Goal: Task Accomplishment & Management: Use online tool/utility

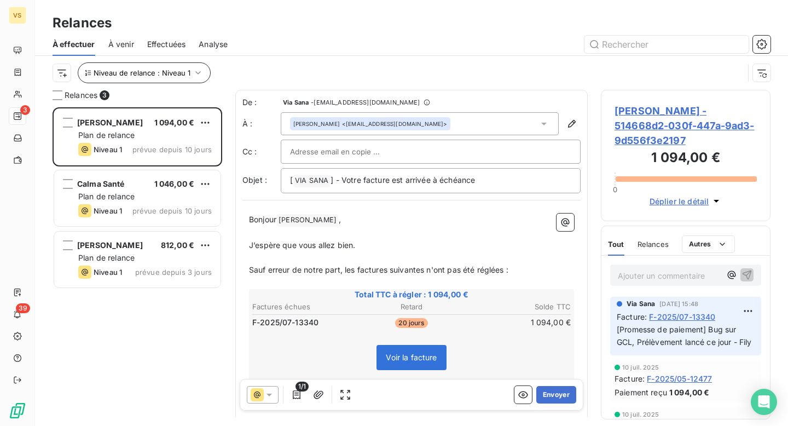
scroll to position [319, 170]
click at [182, 76] on span "Niveau de relance : Niveau 1" at bounding box center [142, 72] width 97 height 9
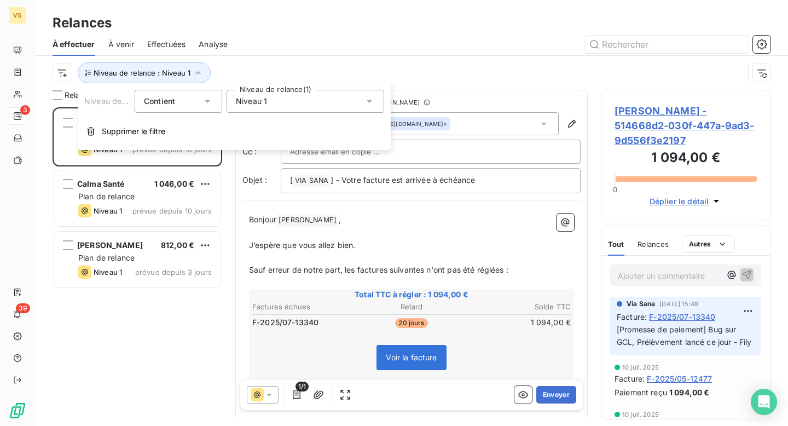
click at [267, 96] on span "Niveau 1" at bounding box center [251, 101] width 31 height 11
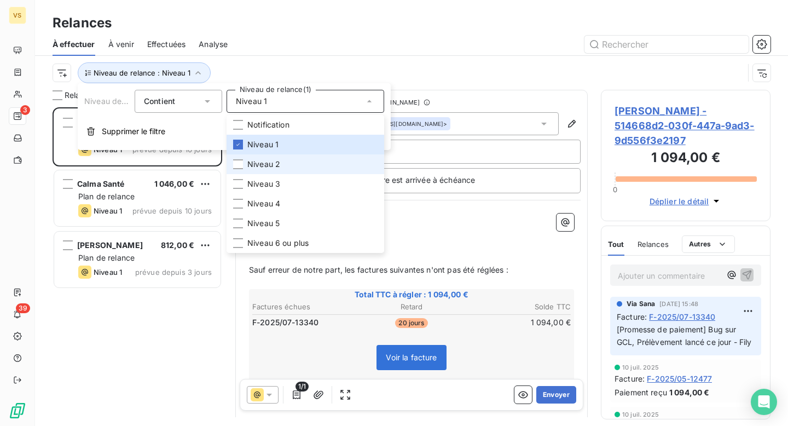
click at [269, 169] on span "Niveau 2" at bounding box center [263, 164] width 33 height 11
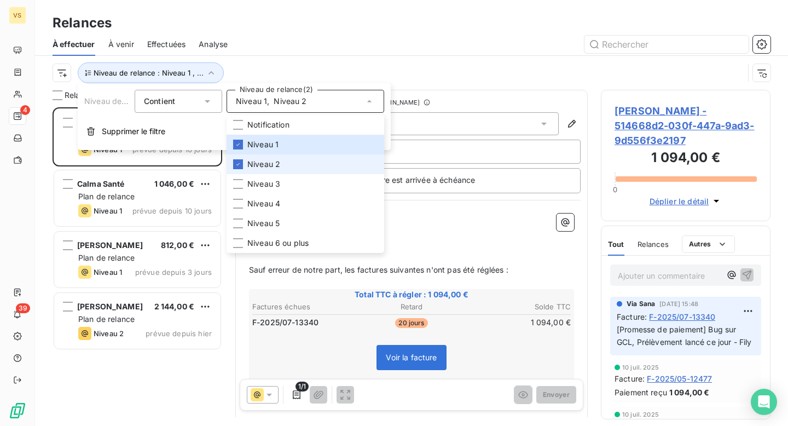
click at [263, 171] on li "Niveau 2" at bounding box center [306, 164] width 158 height 20
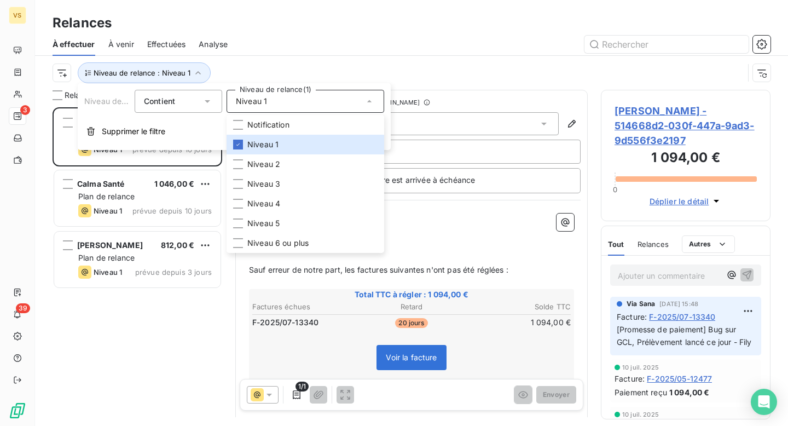
click at [184, 316] on div "[PERSON_NAME] 1 094,00 € Plan de relance Niveau 1 prévue depuis 10 jours Calma …" at bounding box center [138, 266] width 170 height 319
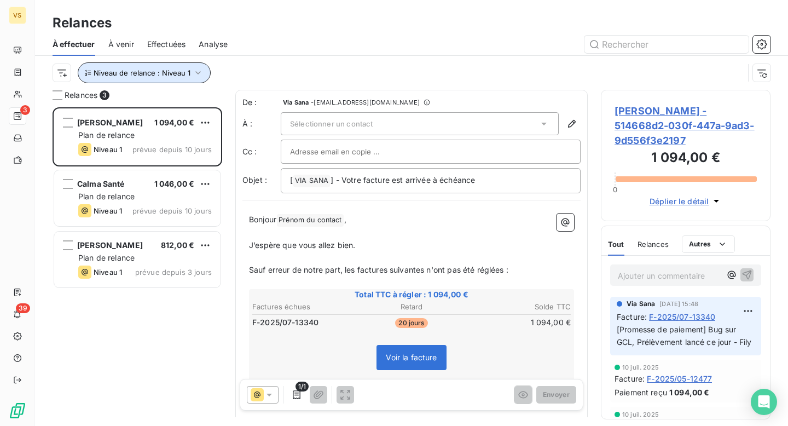
click at [118, 80] on button "Niveau de relance : Niveau 1" at bounding box center [144, 72] width 133 height 21
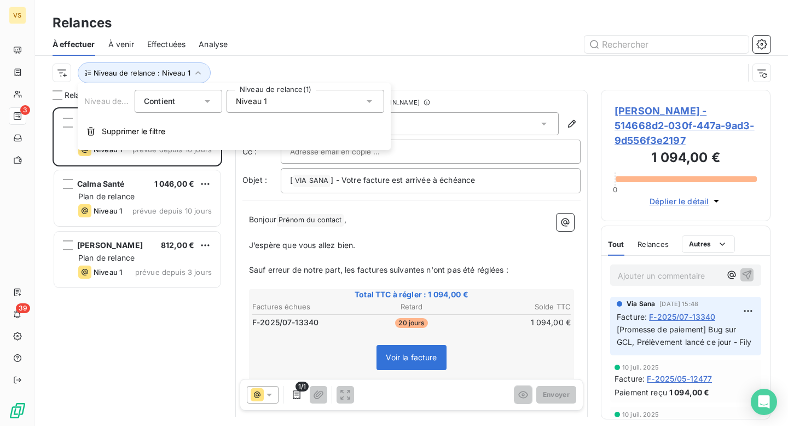
click at [259, 103] on span "Niveau 1" at bounding box center [251, 101] width 31 height 11
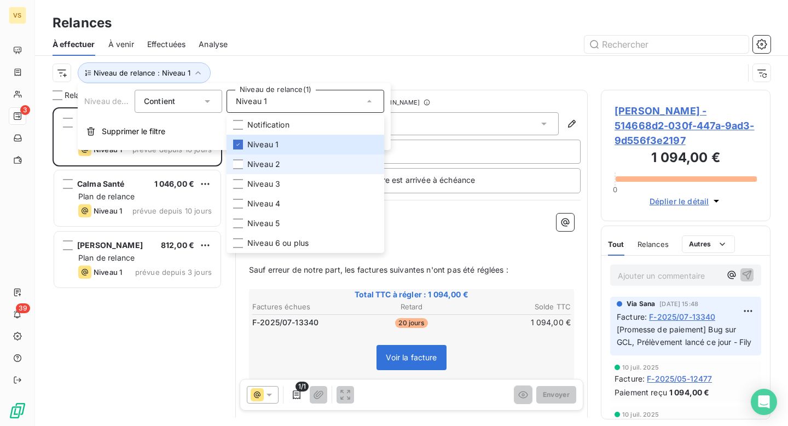
click at [264, 168] on span "Niveau 2" at bounding box center [263, 164] width 33 height 11
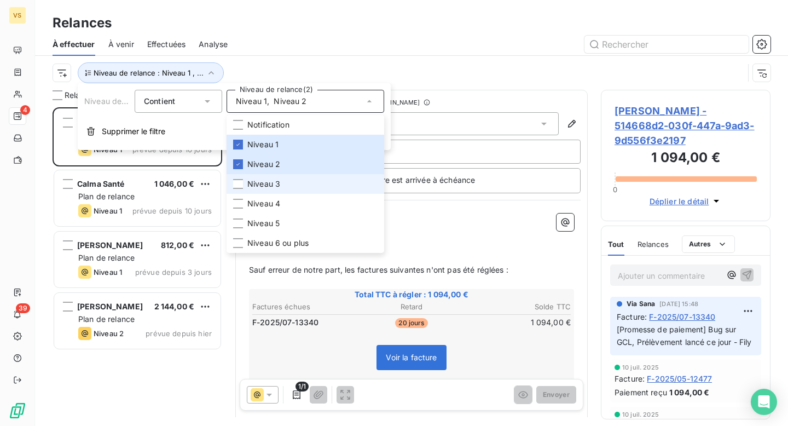
click at [267, 186] on span "Niveau 3" at bounding box center [263, 183] width 33 height 11
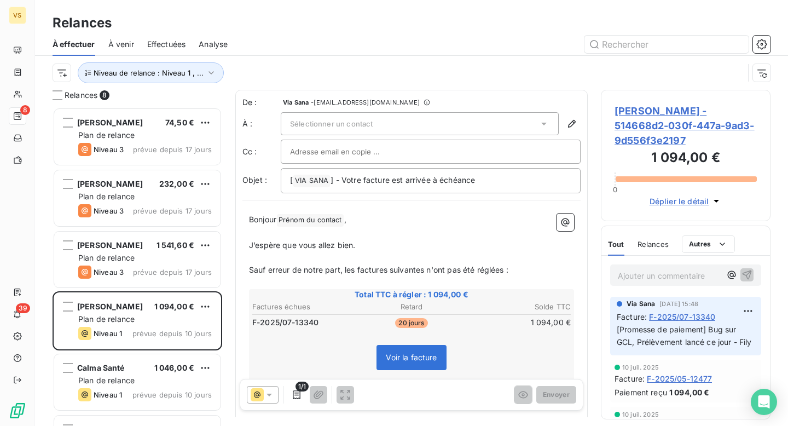
click at [388, 65] on div "Niveau de relance : Niveau 1 , ..." at bounding box center [398, 72] width 691 height 21
click at [183, 79] on button "Niveau de relance : Niveau 1 , ..." at bounding box center [151, 72] width 146 height 21
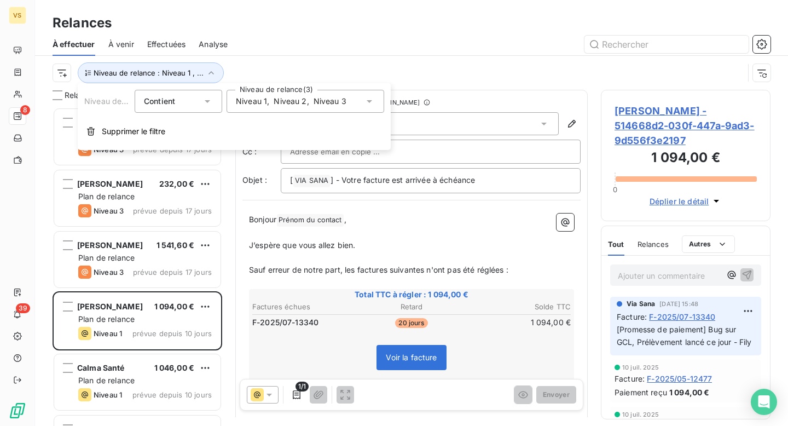
click at [245, 94] on div "Niveau 1 , Niveau 2 , Niveau 3" at bounding box center [306, 101] width 158 height 23
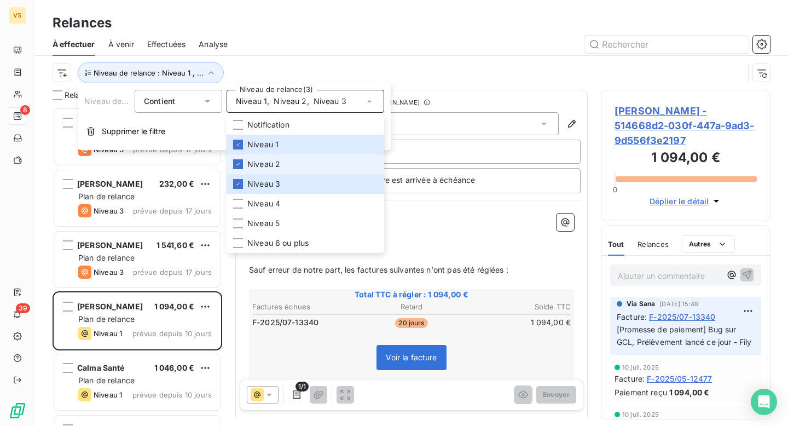
click at [262, 157] on li "Niveau 2" at bounding box center [306, 164] width 158 height 20
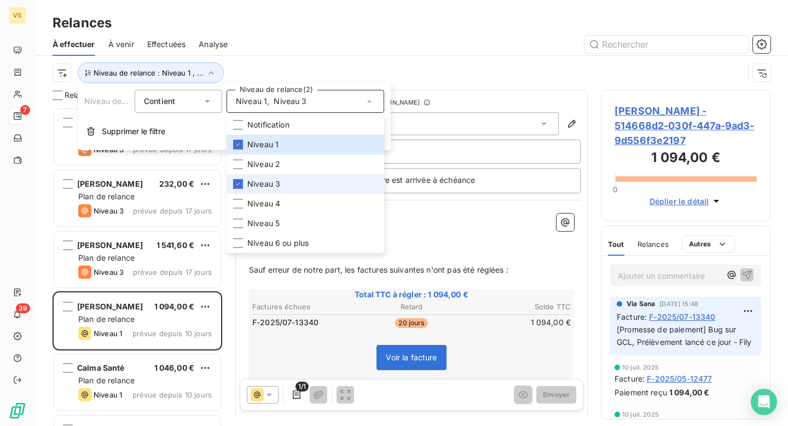
click at [267, 182] on span "Niveau 3" at bounding box center [263, 183] width 33 height 11
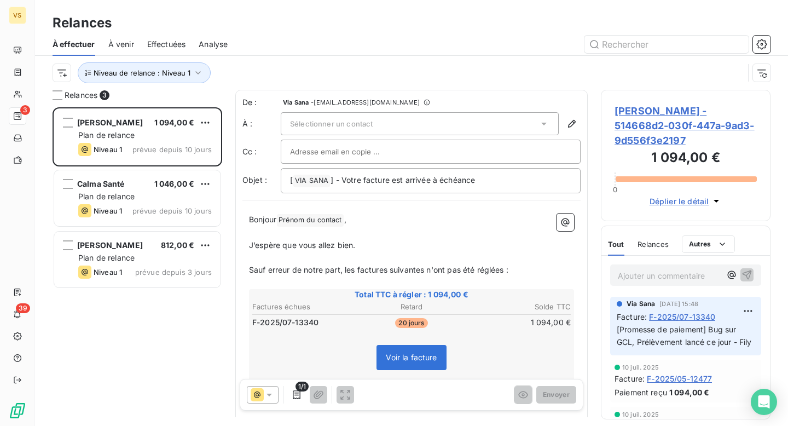
click at [448, 64] on div "Niveau de relance : Niveau 1" at bounding box center [398, 72] width 691 height 21
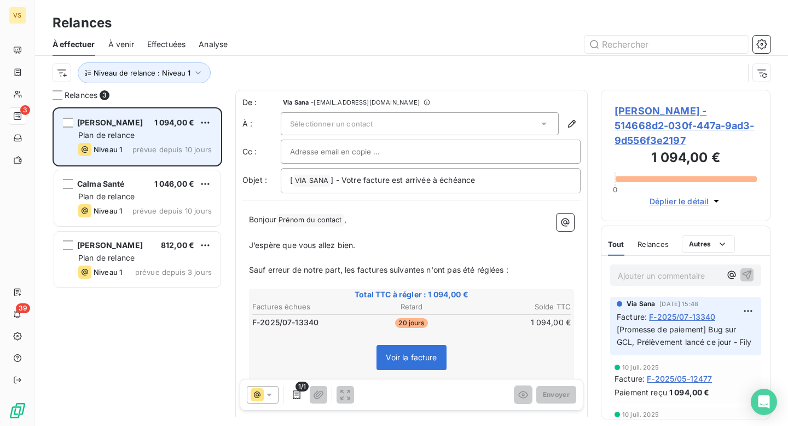
click at [145, 131] on div "Plan de relance" at bounding box center [145, 135] width 134 height 11
click at [73, 119] on div "[PERSON_NAME] 1 094,00 € Plan de relance Niveau 1 prévue depuis 10 jours" at bounding box center [137, 137] width 166 height 56
click at [68, 125] on div "grid" at bounding box center [68, 123] width 10 height 10
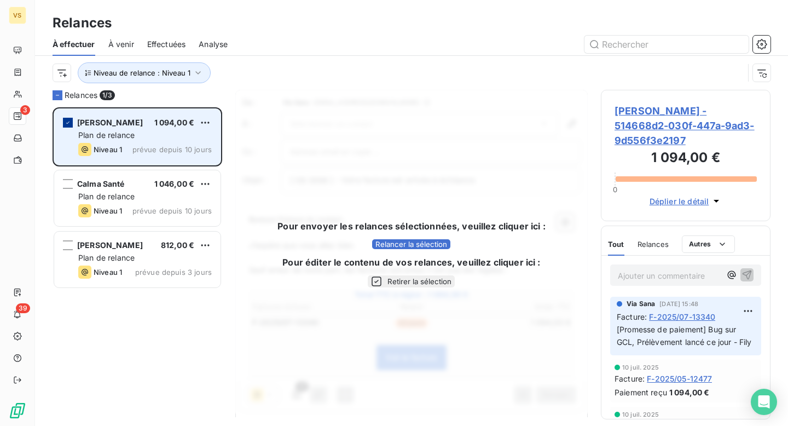
click at [68, 118] on div "grid" at bounding box center [68, 123] width 10 height 10
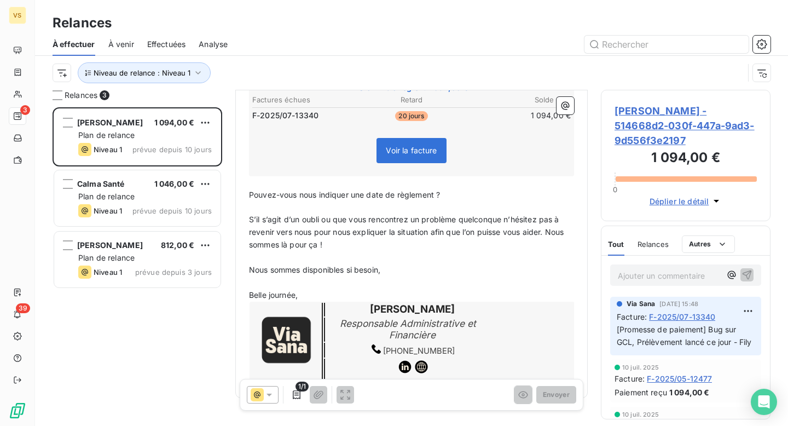
scroll to position [232, 0]
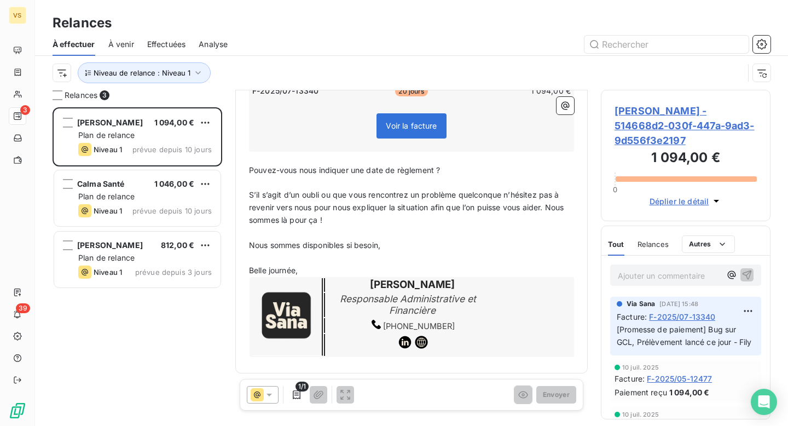
click at [638, 117] on span "[PERSON_NAME] - 514668d2-030f-447a-9ad3-9d556f3e2197" at bounding box center [686, 125] width 142 height 44
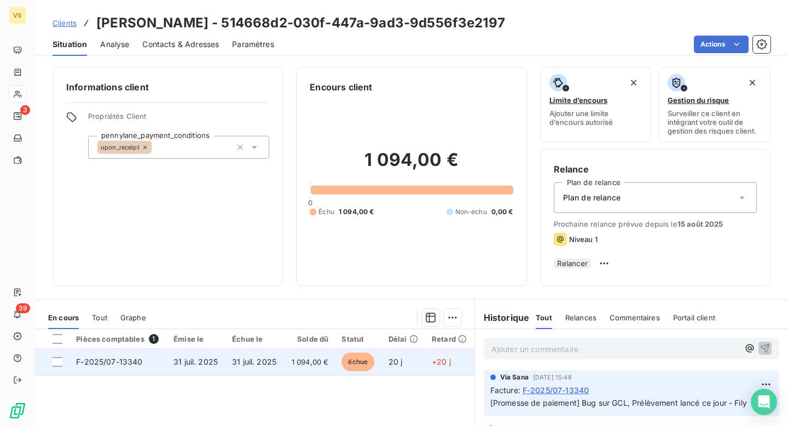
click at [62, 365] on div at bounding box center [58, 362] width 10 height 10
click at [55, 367] on div at bounding box center [58, 362] width 10 height 10
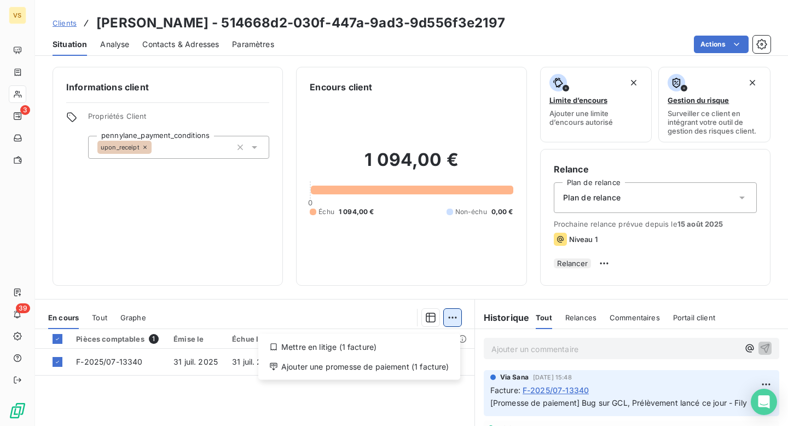
click at [450, 321] on html "VS 3 39 Clients [PERSON_NAME] - 514668d2-030f-447a-9ad3-9d556f3e2197 Situation …" at bounding box center [394, 213] width 788 height 426
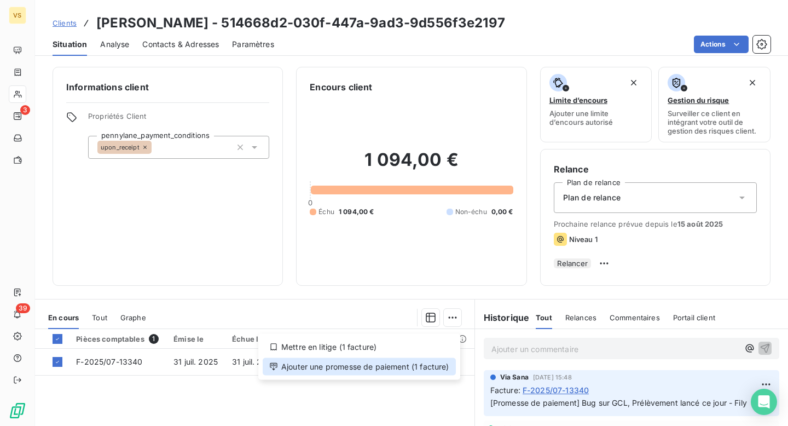
click at [364, 372] on div "Ajouter une promesse de paiement (1 facture)" at bounding box center [359, 367] width 193 height 18
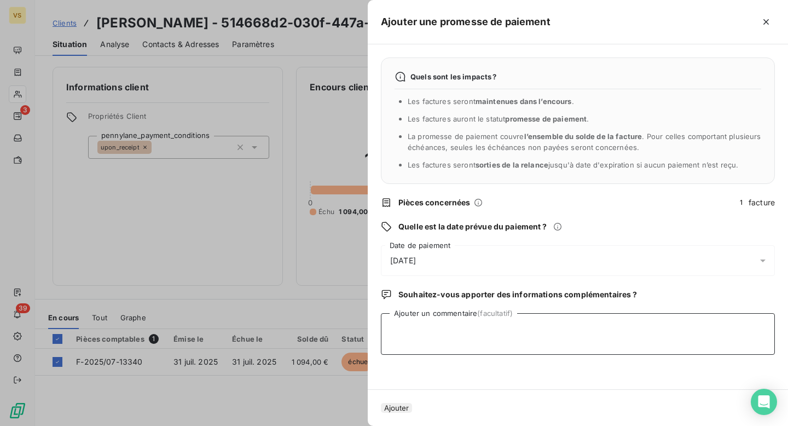
click at [429, 326] on textarea "Ajouter un commentaire (facultatif)" at bounding box center [578, 334] width 394 height 42
type textarea "Le paiement est censé arriver [DATE] sur"
type textarea "Paiement validé sur GCL, devrait être reçu le 21/08 - Fily"
click at [412, 403] on button "Ajouter" at bounding box center [396, 408] width 31 height 10
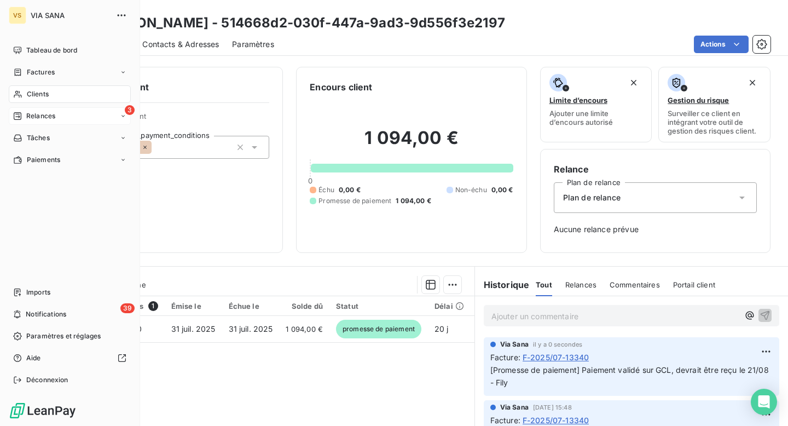
click at [34, 118] on span "Relances" at bounding box center [40, 116] width 29 height 10
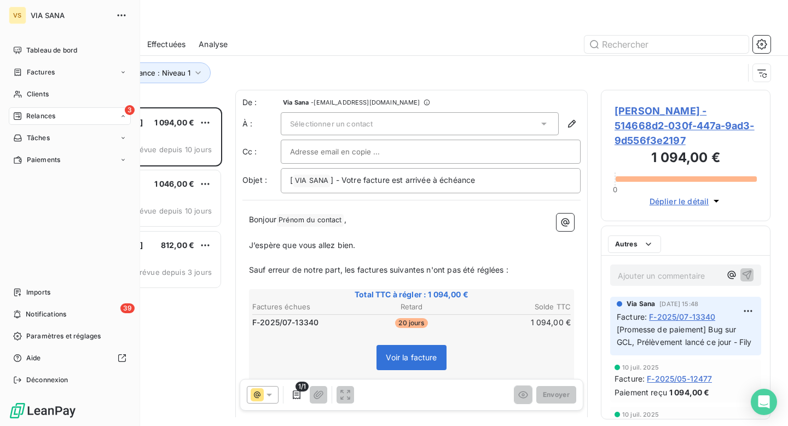
scroll to position [319, 170]
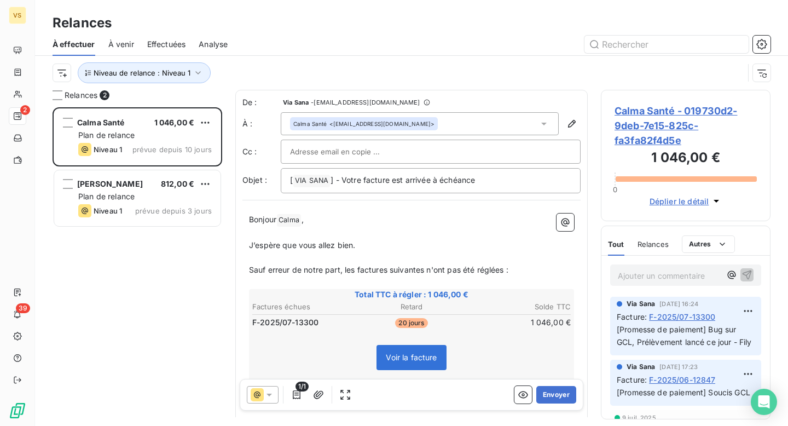
click at [636, 126] on span "Calma Santé - 019730d2-9deb-7e15-825c-fa3fa82f4d5e" at bounding box center [686, 125] width 142 height 44
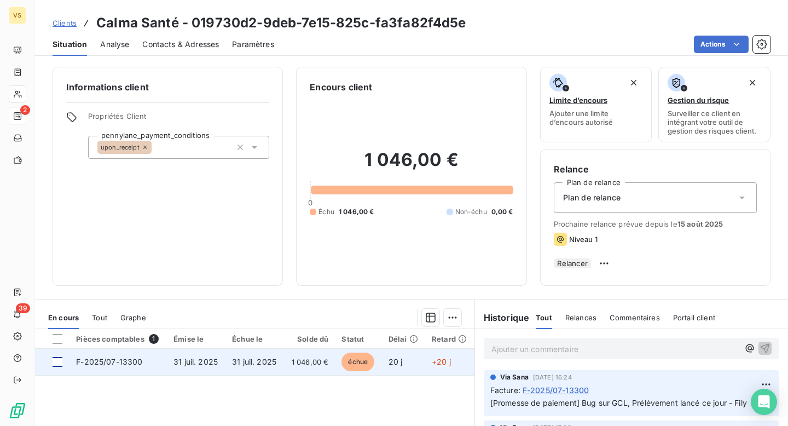
click at [56, 367] on div at bounding box center [58, 362] width 10 height 10
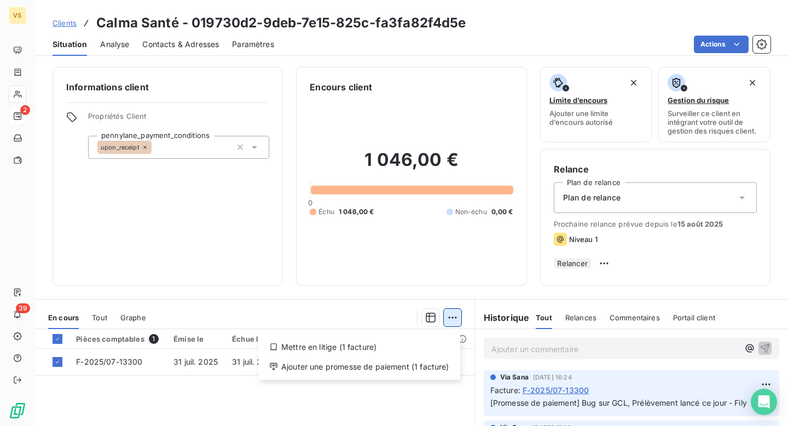
click at [452, 323] on html "VS 2 39 Clients Calma Santé - 019730d2-9deb-7e15-825c-fa3fa82f4d5e Situation An…" at bounding box center [394, 213] width 788 height 426
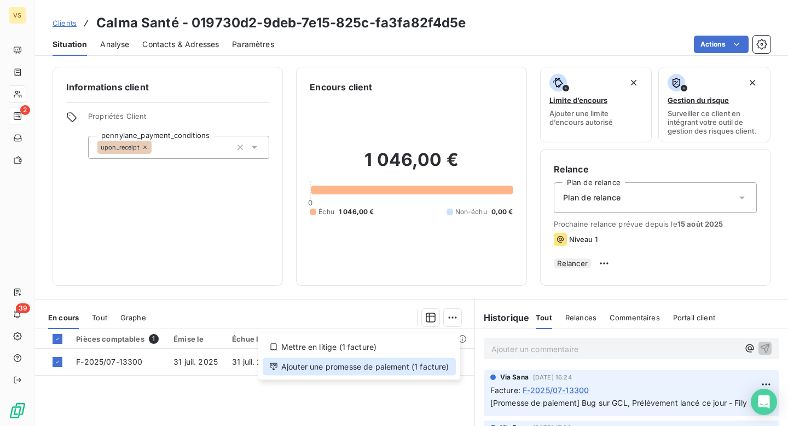
click at [424, 362] on div "Ajouter une promesse de paiement (1 facture)" at bounding box center [359, 367] width 193 height 18
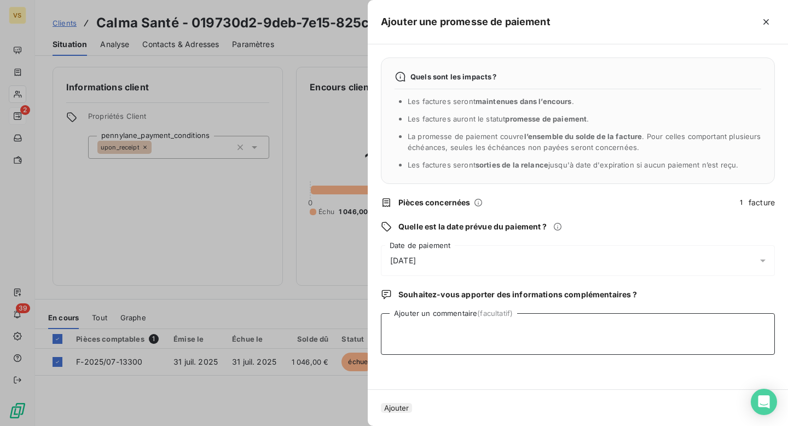
click at [431, 326] on textarea "Ajouter un commentaire (facultatif)" at bounding box center [578, 334] width 394 height 42
type textarea "Paiement effectué sur GCL, devrait arriver le 21/08 - Fily"
click at [394, 403] on button "Ajouter" at bounding box center [396, 408] width 31 height 10
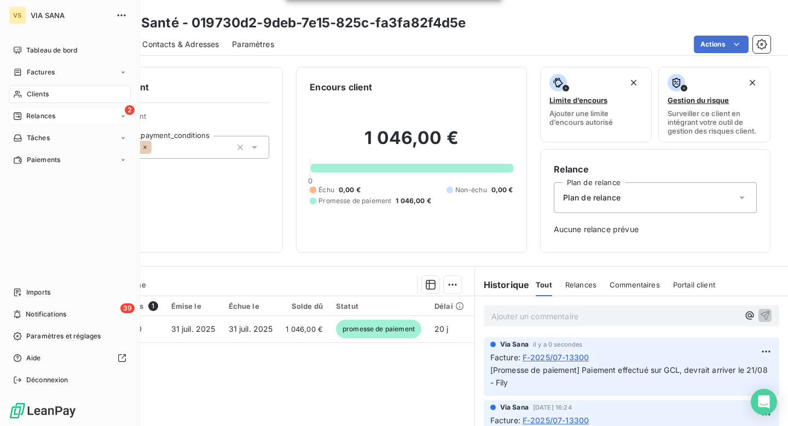
click at [14, 124] on div "2 Relances" at bounding box center [70, 116] width 122 height 18
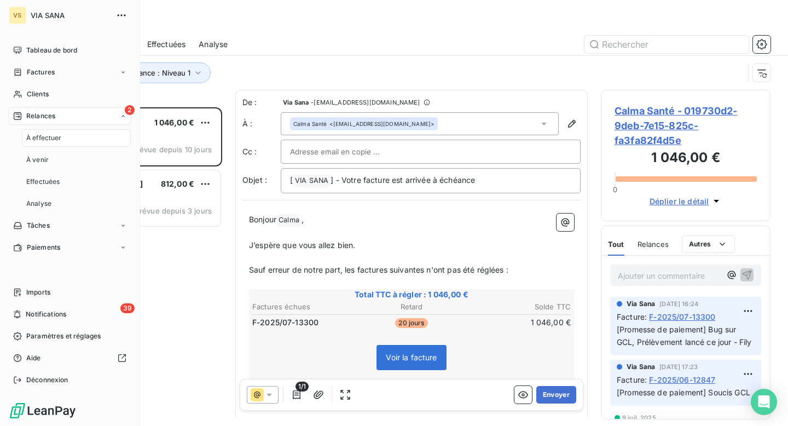
scroll to position [319, 170]
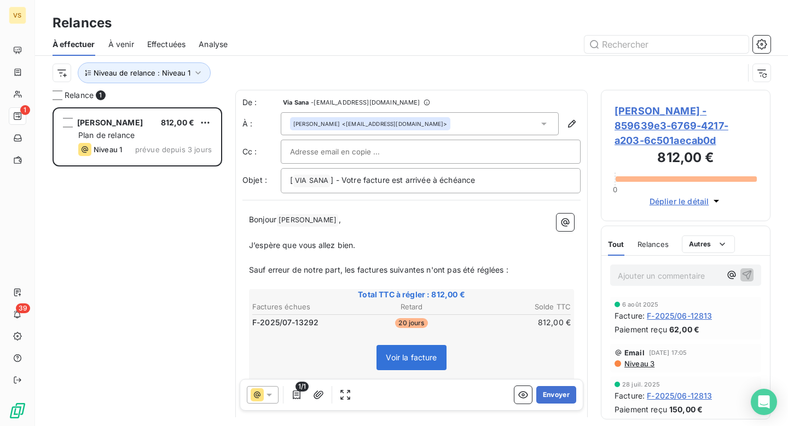
click at [647, 366] on span "Niveau 3" at bounding box center [639, 363] width 31 height 9
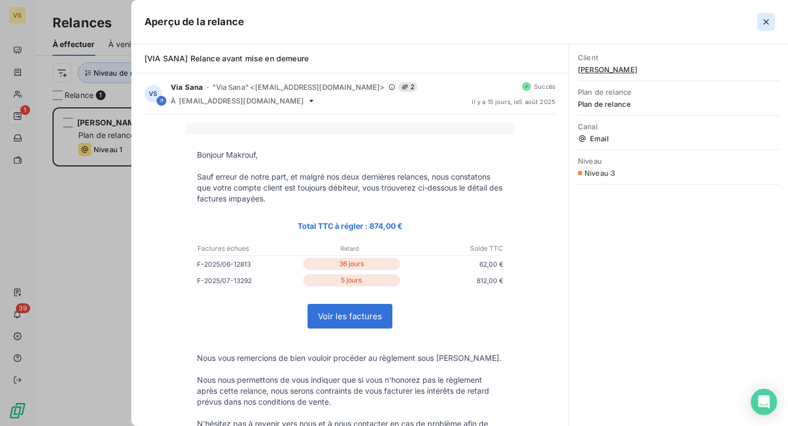
click at [768, 20] on icon "button" at bounding box center [766, 21] width 5 height 5
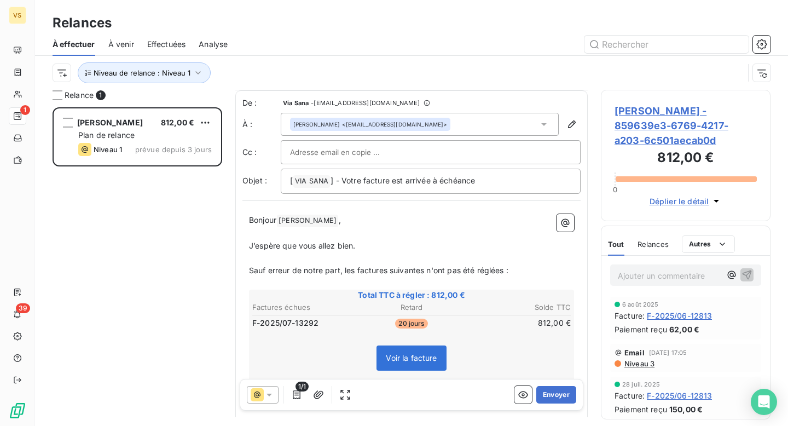
scroll to position [37, 0]
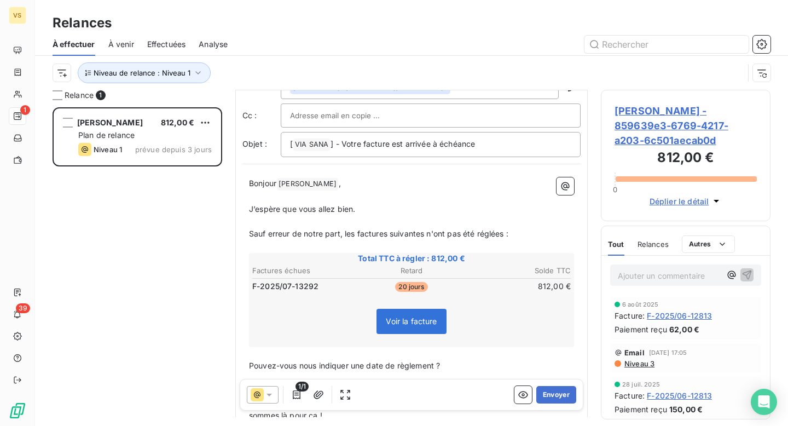
click at [269, 394] on icon at bounding box center [269, 395] width 5 height 3
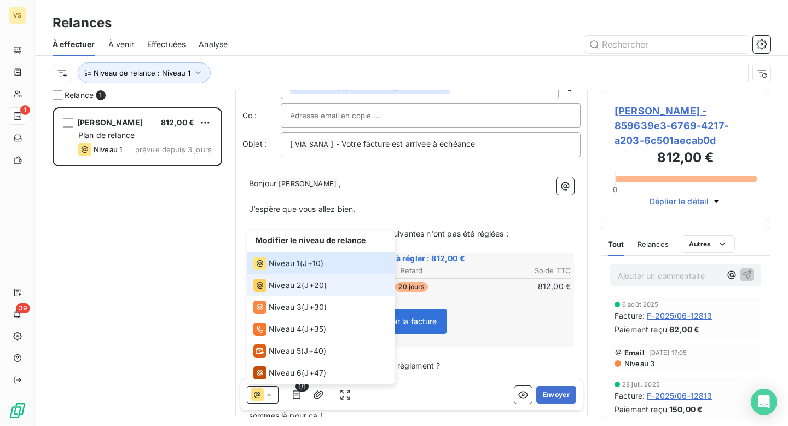
click at [319, 293] on li "Niveau 2 ( J+20 )" at bounding box center [321, 285] width 148 height 22
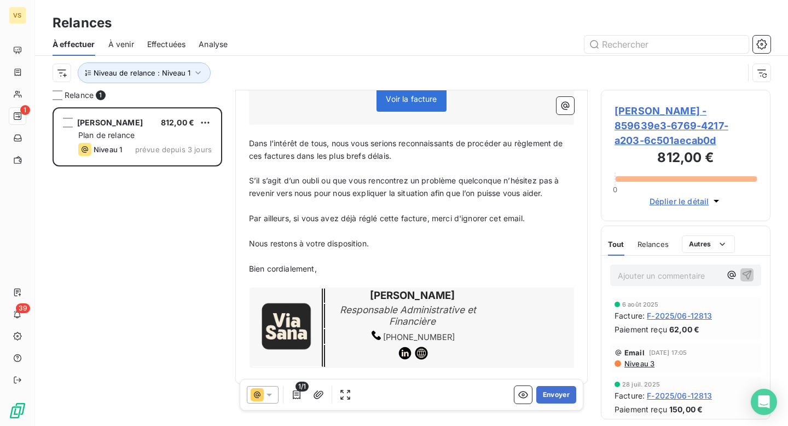
scroll to position [0, 0]
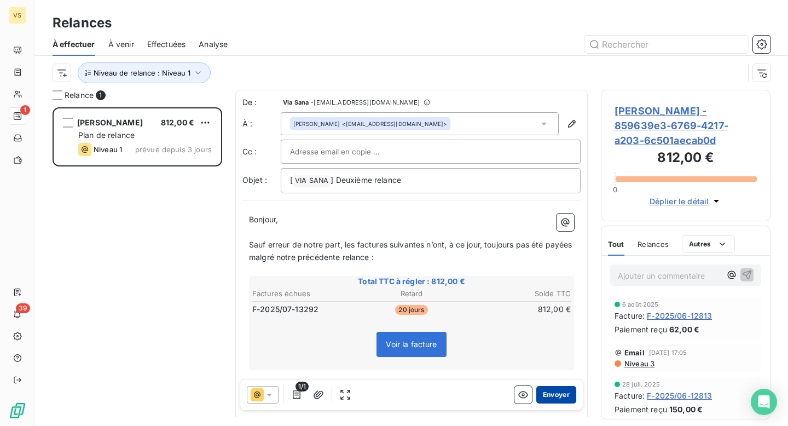
click at [559, 397] on button "Envoyer" at bounding box center [557, 395] width 40 height 18
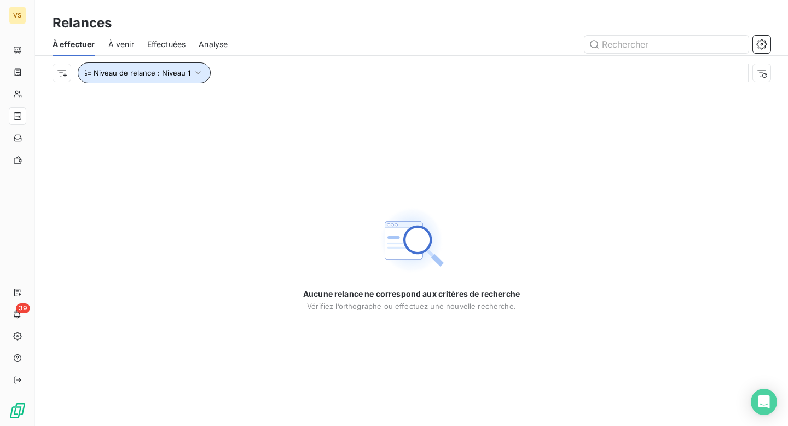
click at [113, 68] on span "Niveau de relance : Niveau 1" at bounding box center [142, 72] width 97 height 9
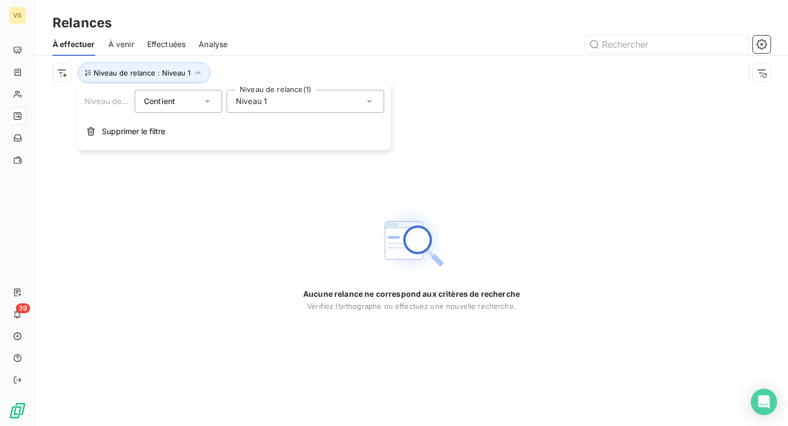
click at [280, 112] on div "Niveau 1" at bounding box center [306, 101] width 158 height 23
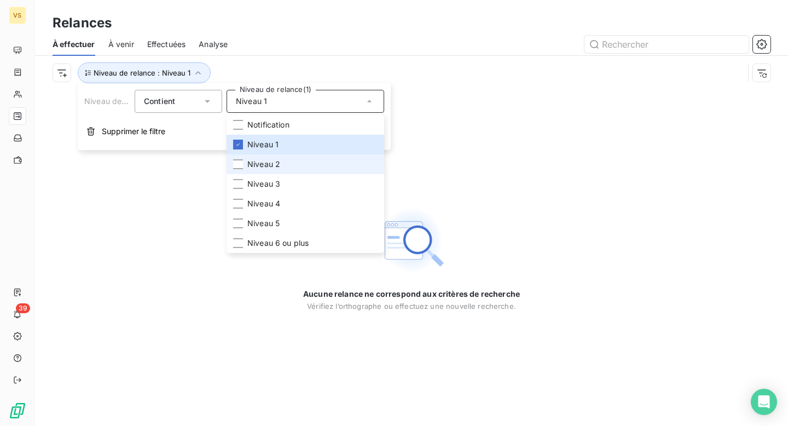
click at [271, 161] on span "Niveau 2" at bounding box center [263, 164] width 33 height 11
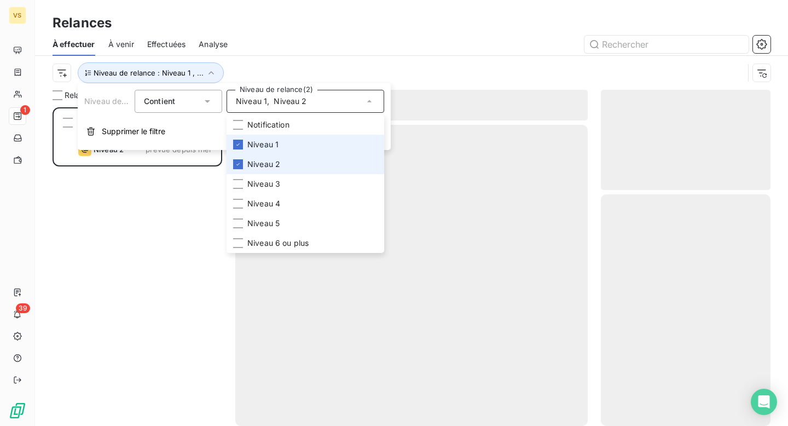
scroll to position [319, 170]
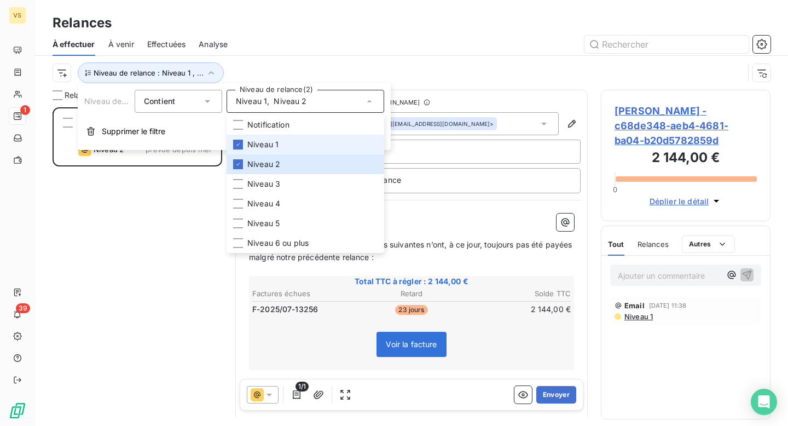
click at [271, 150] on li "Niveau 1" at bounding box center [306, 145] width 158 height 20
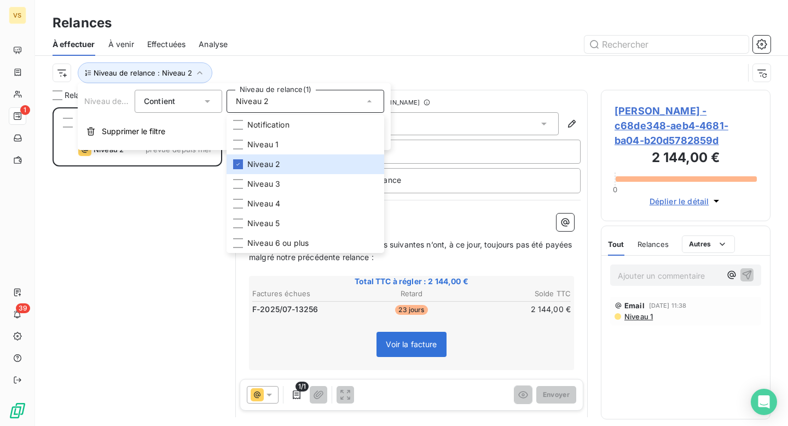
click at [189, 243] on div "[PERSON_NAME] 2 144,00 € Plan de relance Niveau 2 prévue depuis [DATE]" at bounding box center [138, 266] width 170 height 319
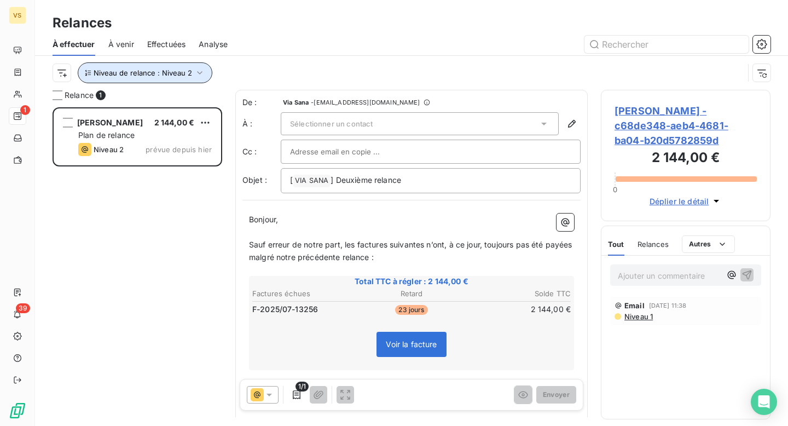
click at [195, 78] on icon "button" at bounding box center [199, 72] width 11 height 11
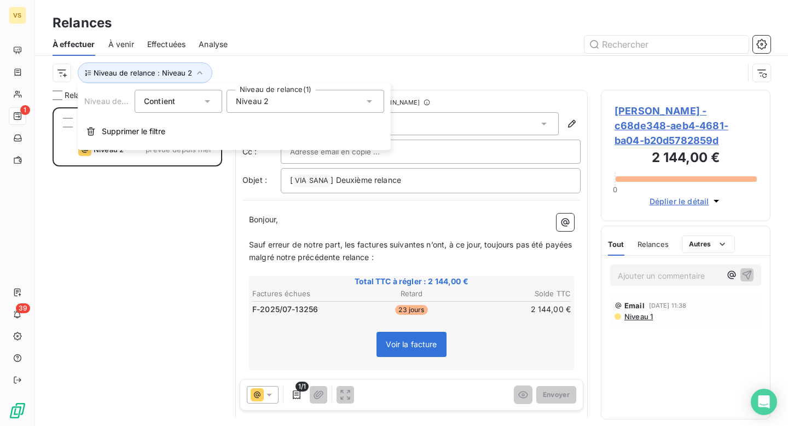
click at [257, 103] on span "Niveau 2" at bounding box center [252, 101] width 33 height 11
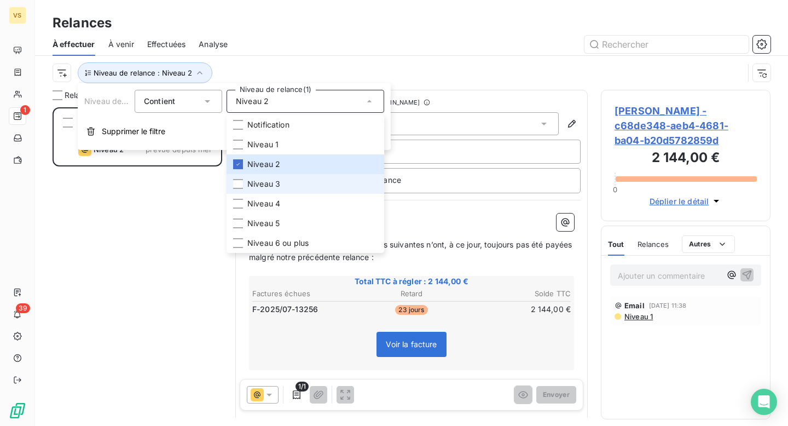
click at [269, 182] on span "Niveau 3" at bounding box center [263, 183] width 33 height 11
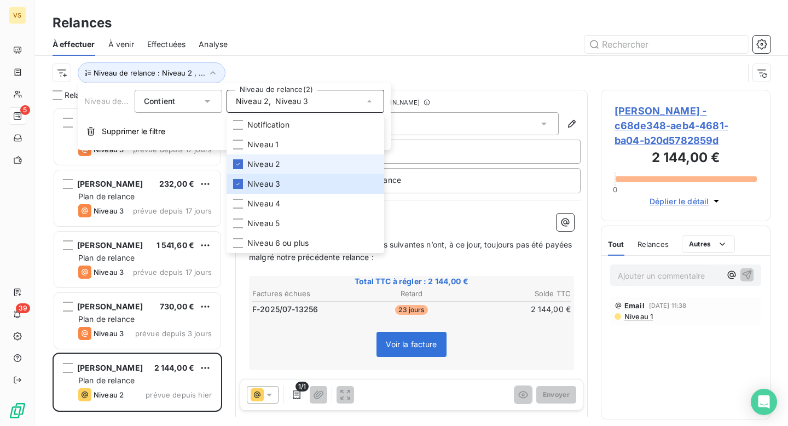
click at [273, 165] on span "Niveau 2" at bounding box center [263, 164] width 33 height 11
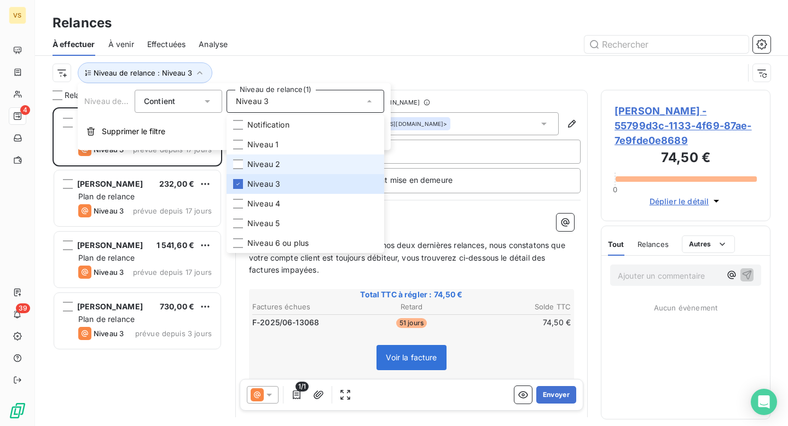
scroll to position [319, 170]
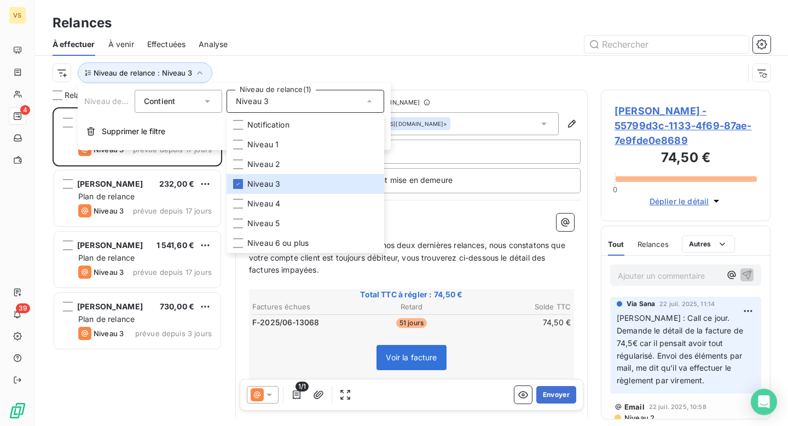
click at [250, 67] on div "Niveau de relance : Niveau 3" at bounding box center [398, 72] width 691 height 21
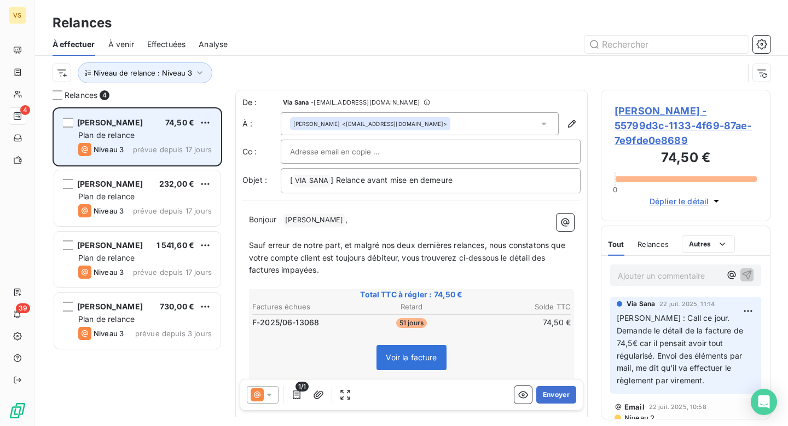
click at [139, 132] on div "Plan de relance" at bounding box center [145, 135] width 134 height 11
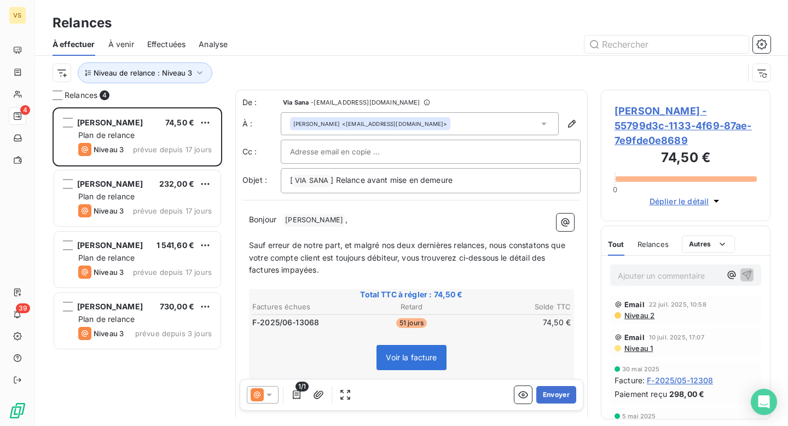
scroll to position [0, 0]
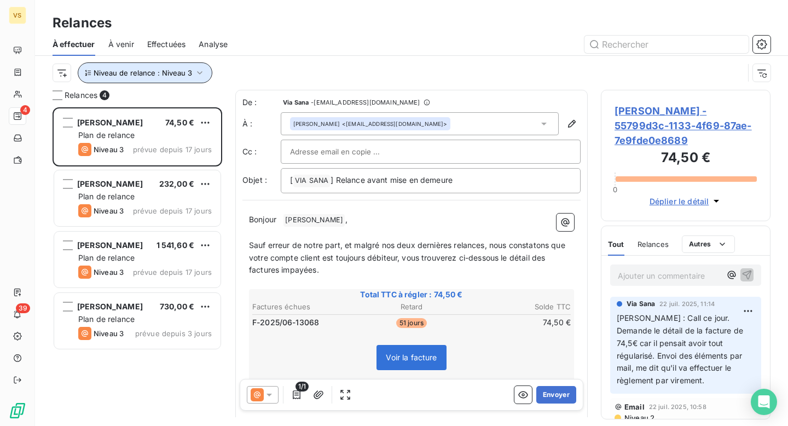
click at [93, 65] on button "Niveau de relance : Niveau 3" at bounding box center [145, 72] width 135 height 21
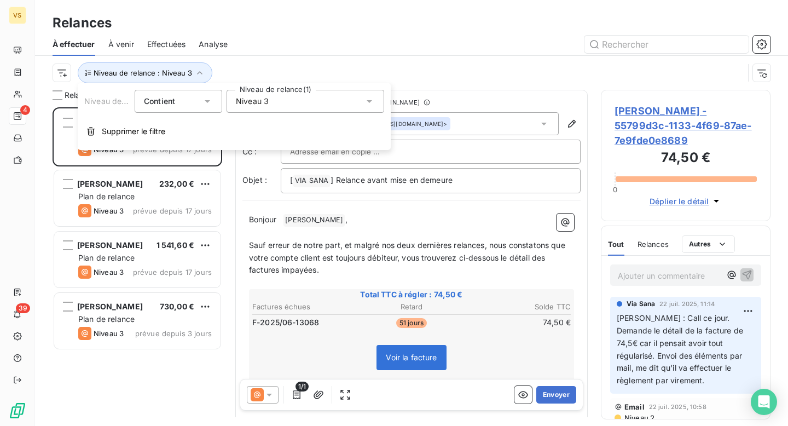
click at [237, 97] on span "Niveau 3" at bounding box center [252, 101] width 33 height 11
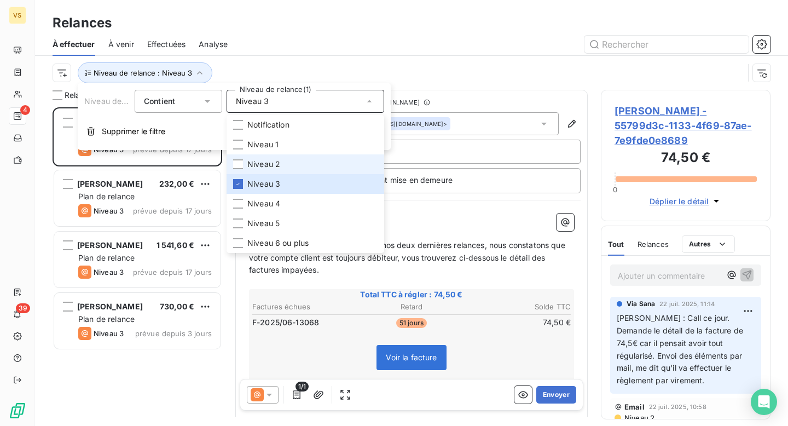
click at [258, 166] on span "Niveau 2" at bounding box center [263, 164] width 33 height 11
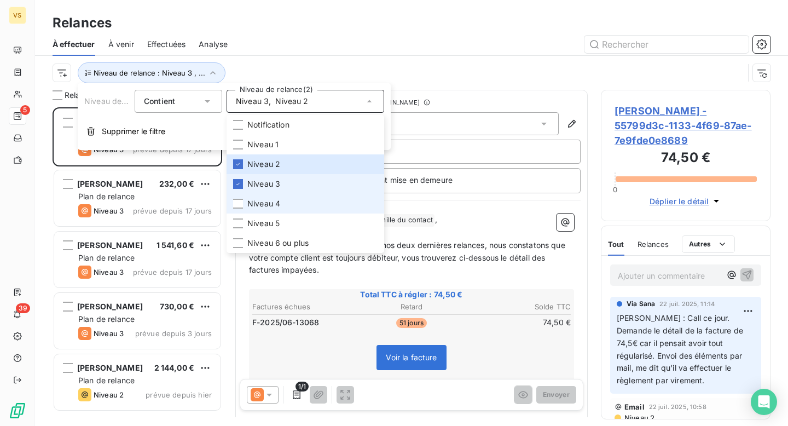
scroll to position [319, 170]
click at [299, 185] on li "Niveau 3" at bounding box center [306, 184] width 158 height 20
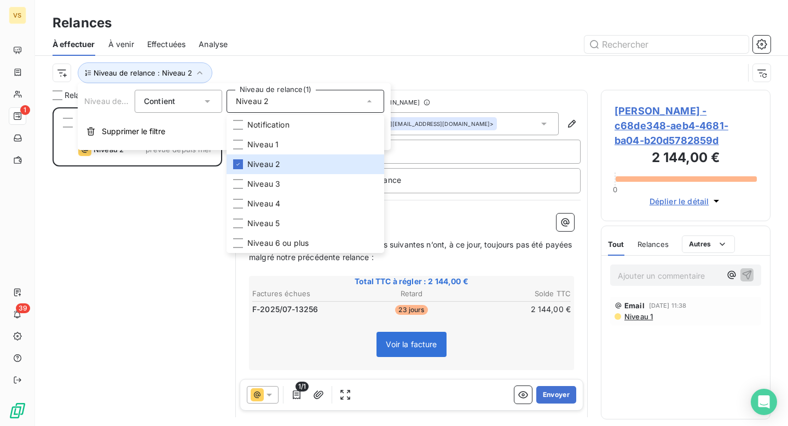
click at [364, 69] on div "Niveau de relance : Niveau 2" at bounding box center [398, 72] width 691 height 21
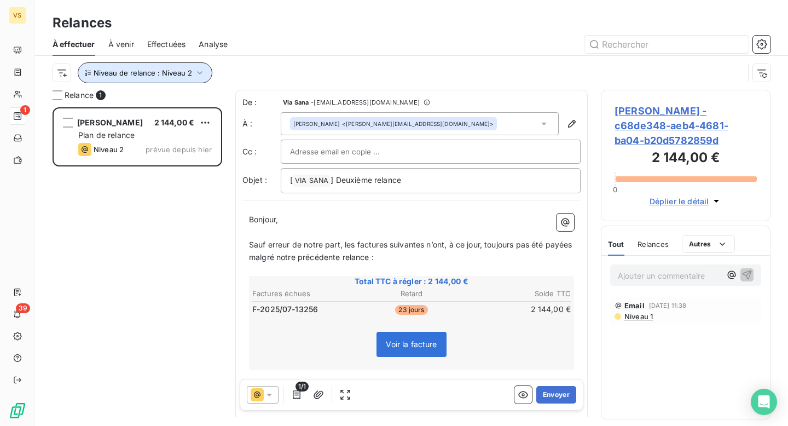
click at [162, 82] on button "Niveau de relance : Niveau 2" at bounding box center [145, 72] width 135 height 21
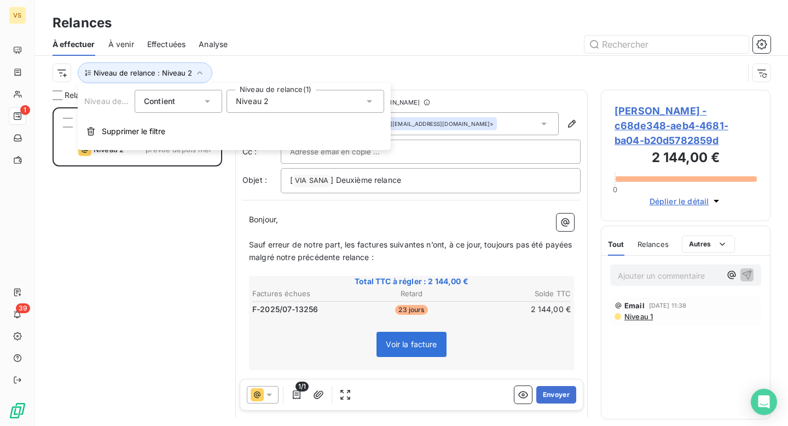
click at [243, 94] on div "Niveau 2" at bounding box center [306, 101] width 158 height 23
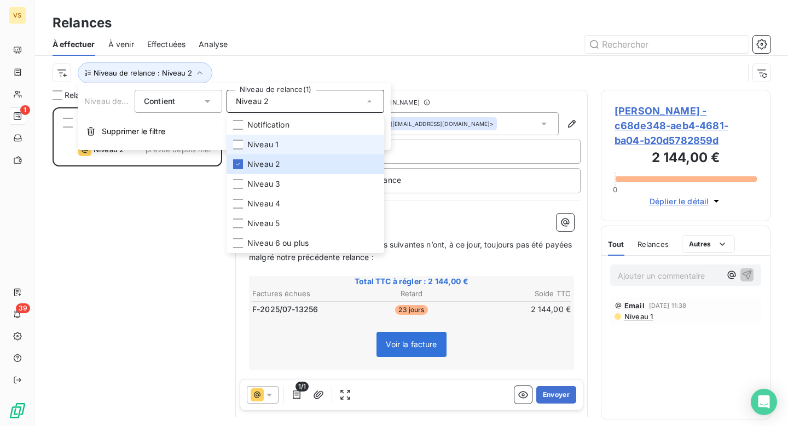
click at [255, 139] on span "Niveau 1" at bounding box center [262, 144] width 31 height 11
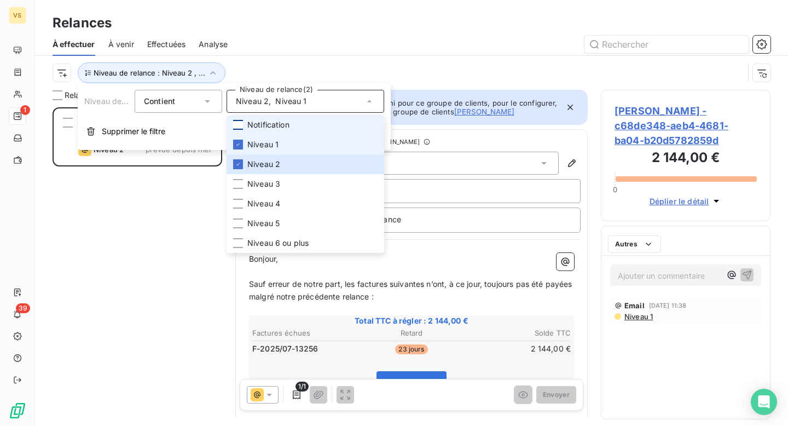
scroll to position [319, 170]
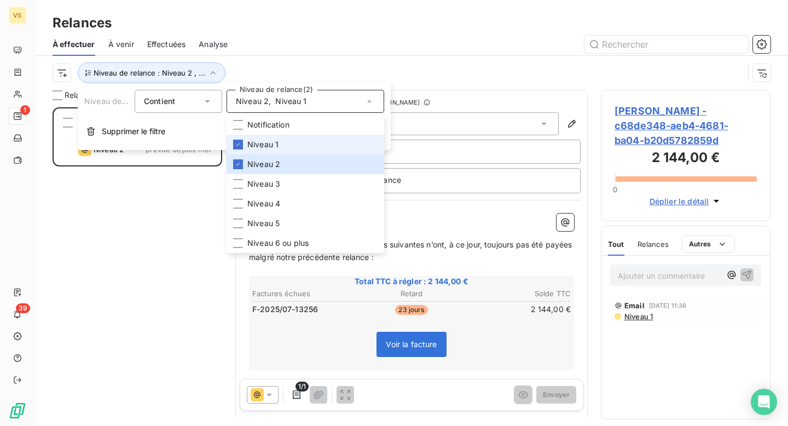
click at [262, 150] on li "Niveau 1" at bounding box center [306, 145] width 158 height 20
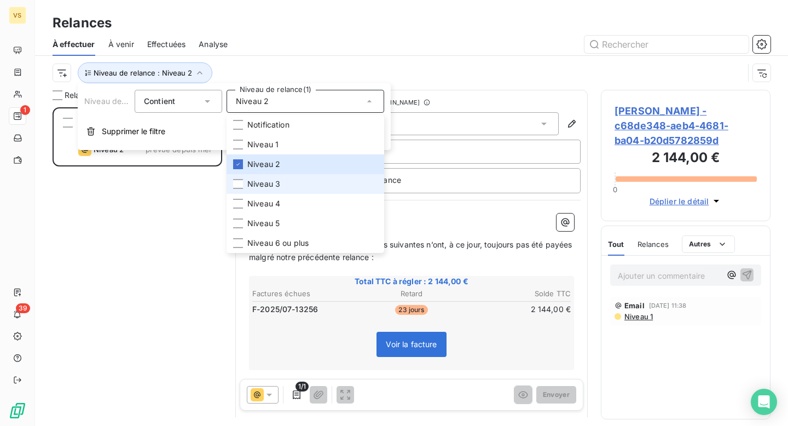
click at [266, 178] on li "Niveau 3" at bounding box center [306, 184] width 158 height 20
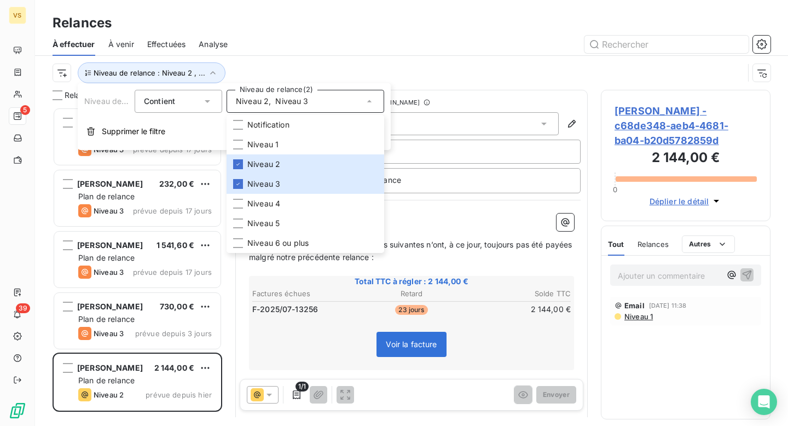
click at [365, 54] on div "À effectuer À venir Effectuées Analyse" at bounding box center [411, 44] width 753 height 23
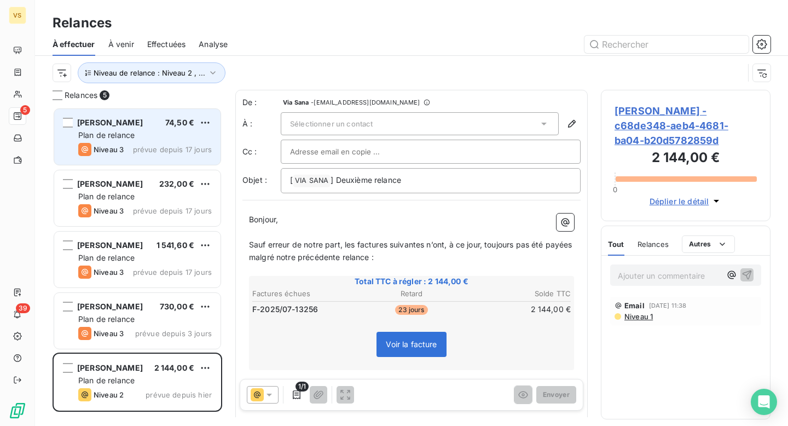
click at [134, 138] on span "Plan de relance" at bounding box center [106, 134] width 56 height 9
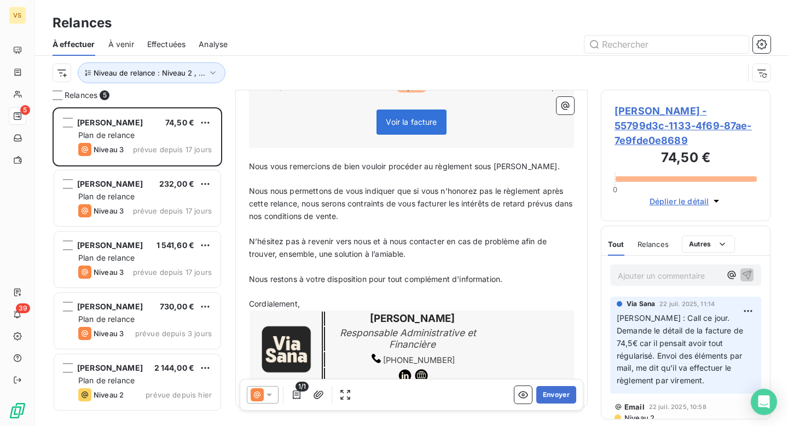
scroll to position [234, 0]
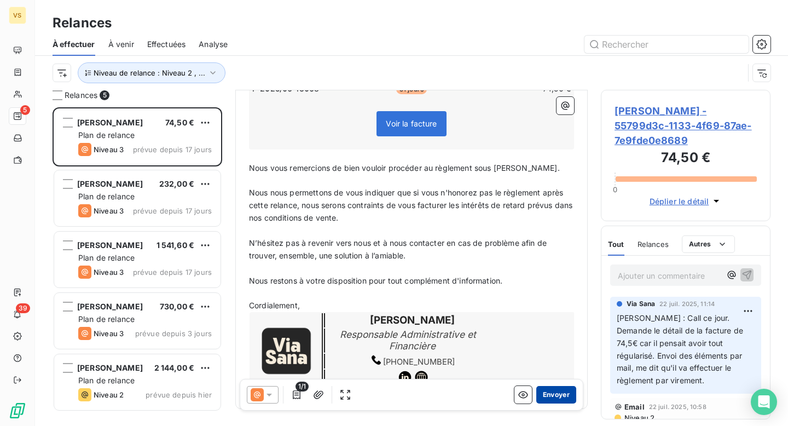
click at [557, 394] on button "Envoyer" at bounding box center [557, 395] width 40 height 18
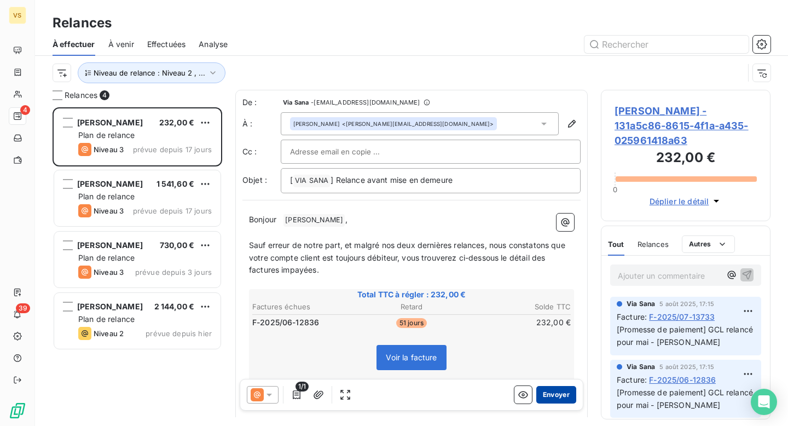
click at [559, 393] on button "Envoyer" at bounding box center [557, 395] width 40 height 18
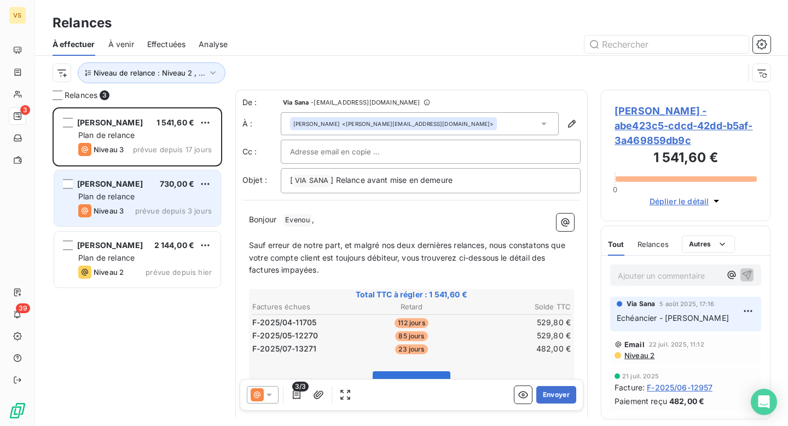
click at [131, 197] on span "Plan de relance" at bounding box center [106, 196] width 56 height 9
